Goal: Transaction & Acquisition: Obtain resource

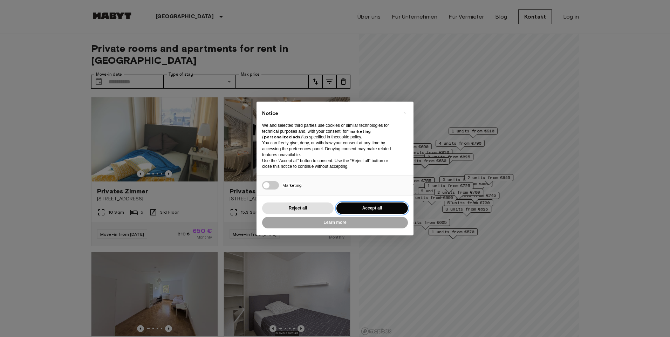
click at [377, 205] on button "Accept all" at bounding box center [371, 208] width 71 height 12
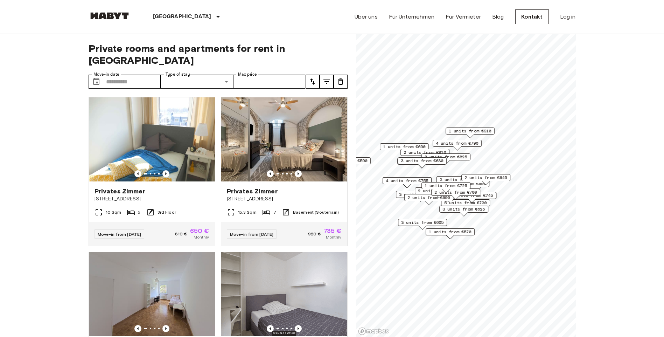
drag, startPoint x: 347, startPoint y: 130, endPoint x: 348, endPoint y: 137, distance: 7.7
click at [348, 137] on div "Private rooms and apartments for rent in [GEOGRAPHIC_DATA] Move-in date ​ Move-…" at bounding box center [333, 185] width 488 height 303
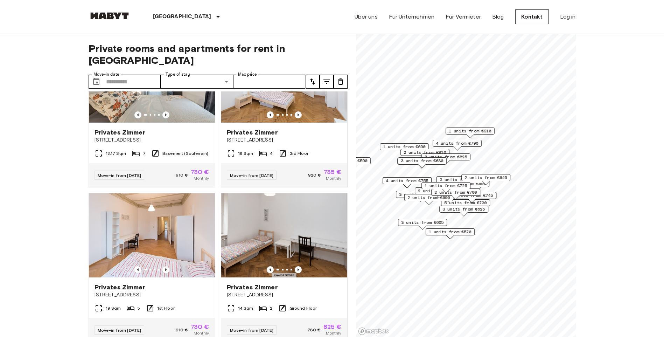
scroll to position [575, 0]
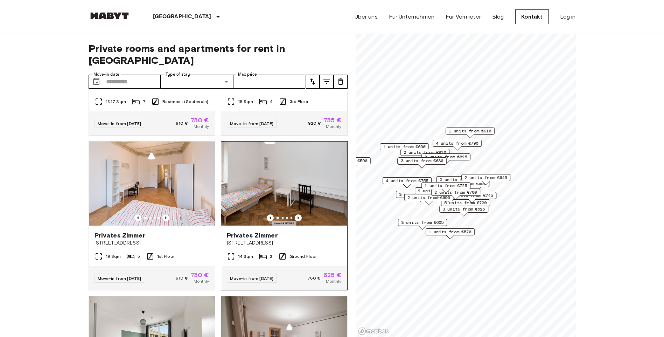
click at [339, 197] on img at bounding box center [284, 183] width 126 height 84
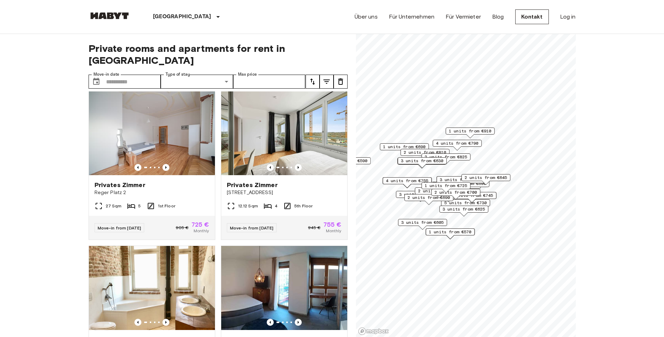
scroll to position [1004, 0]
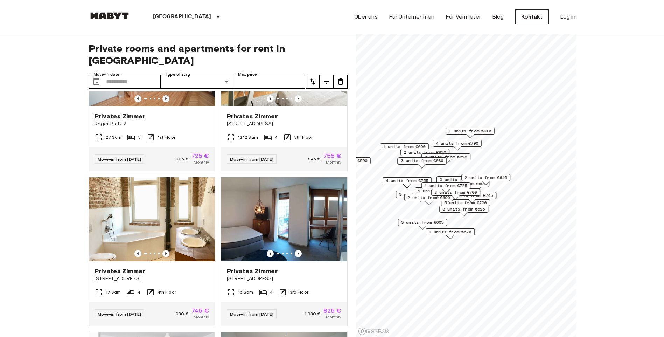
click at [348, 236] on div "Private rooms and apartments for rent in [GEOGRAPHIC_DATA] Move-in date ​ Move-…" at bounding box center [333, 185] width 488 height 303
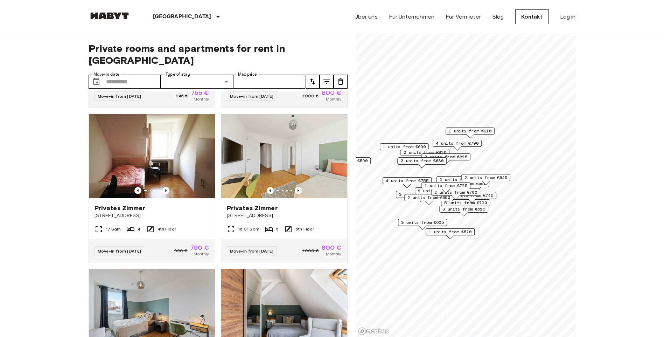
scroll to position [3614, 0]
